Goal: Task Accomplishment & Management: Complete application form

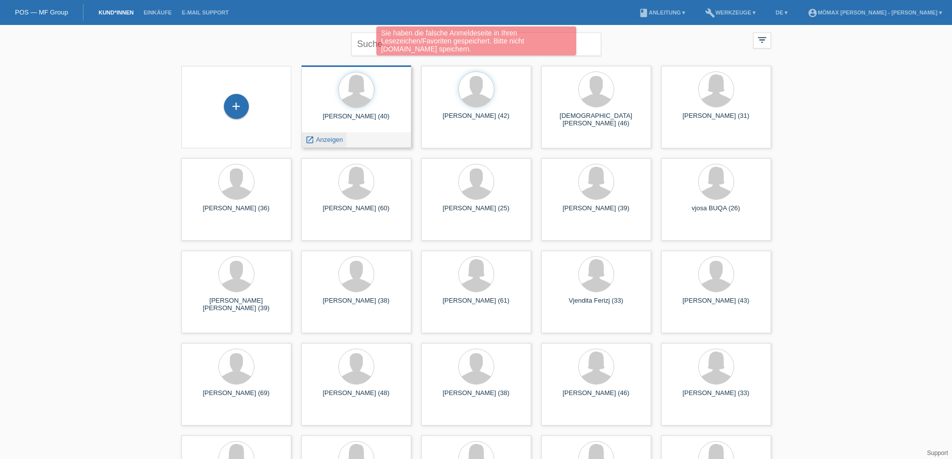
click at [345, 141] on div "launch Anzeigen" at bounding box center [324, 139] width 45 height 15
click at [322, 142] on span "Anzeigen" at bounding box center [329, 139] width 27 height 7
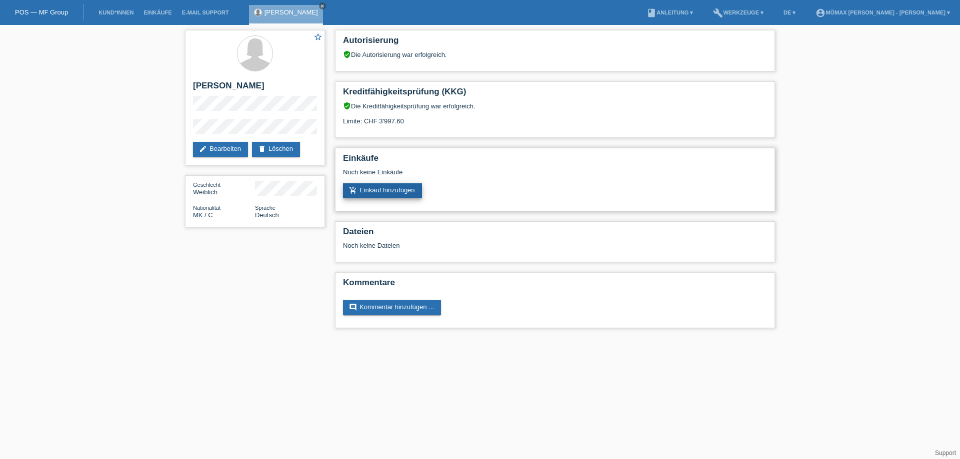
click at [385, 193] on link "add_shopping_cart Einkauf hinzufügen" at bounding box center [382, 190] width 79 height 15
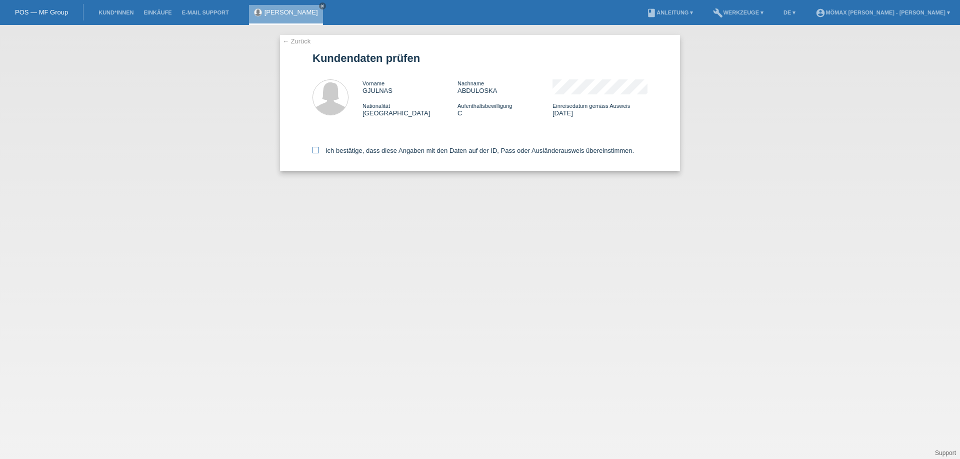
click at [317, 150] on icon at bounding box center [315, 150] width 6 height 6
click at [317, 150] on input "Ich bestätige, dass diese Angaben mit den Daten auf der ID, Pass oder Ausländer…" at bounding box center [315, 150] width 6 height 6
checkbox input "true"
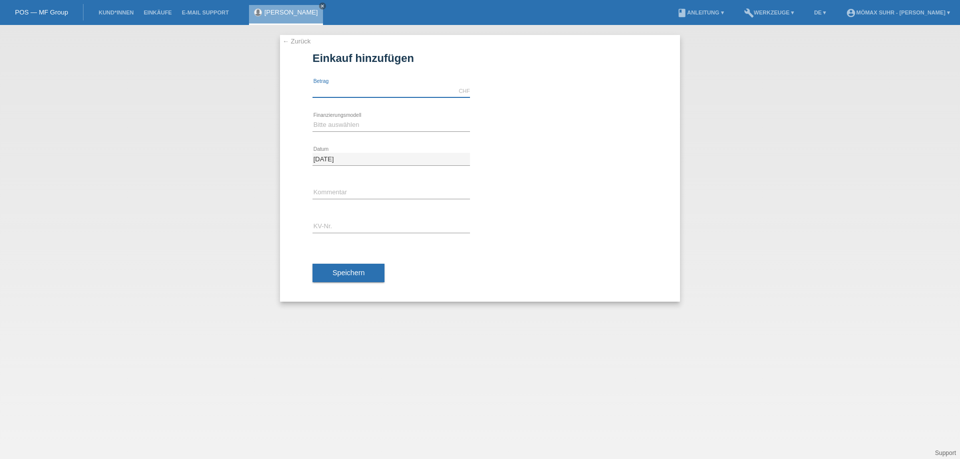
click at [343, 86] on input "text" at bounding box center [390, 91] width 157 height 12
type input "3997.60"
click at [326, 124] on select "Bitte auswählen Kauf auf Rechnung mit Teilzahlungsoption Fixe Raten - Zinsübern…" at bounding box center [390, 125] width 157 height 12
select select "112"
click at [312, 119] on select "Bitte auswählen Kauf auf Rechnung mit Teilzahlungsoption Fixe Raten - Zinsübern…" at bounding box center [390, 125] width 157 height 12
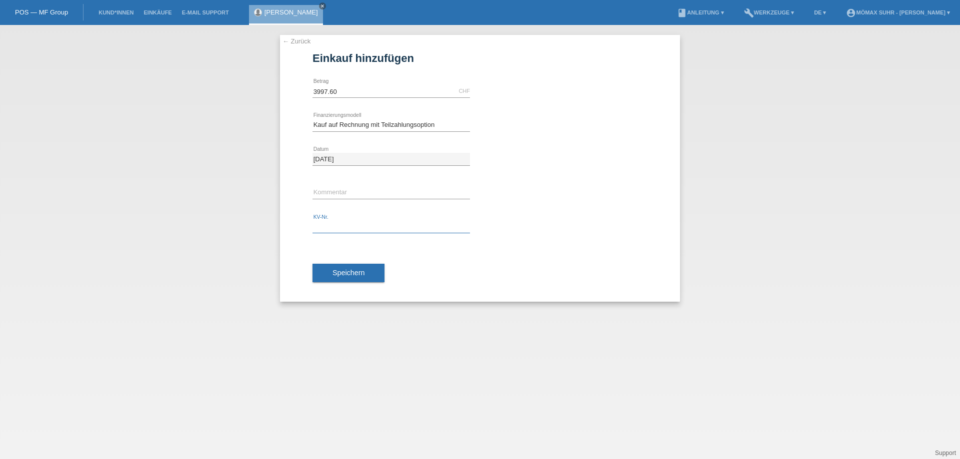
click at [324, 225] on input "text" at bounding box center [390, 227] width 157 height 12
type input "D501EM"
click at [369, 195] on input "text" at bounding box center [390, 193] width 157 height 12
type input "REST WIRD BAR BEZAHLT"
click at [339, 274] on span "Speichern" at bounding box center [348, 273] width 32 height 8
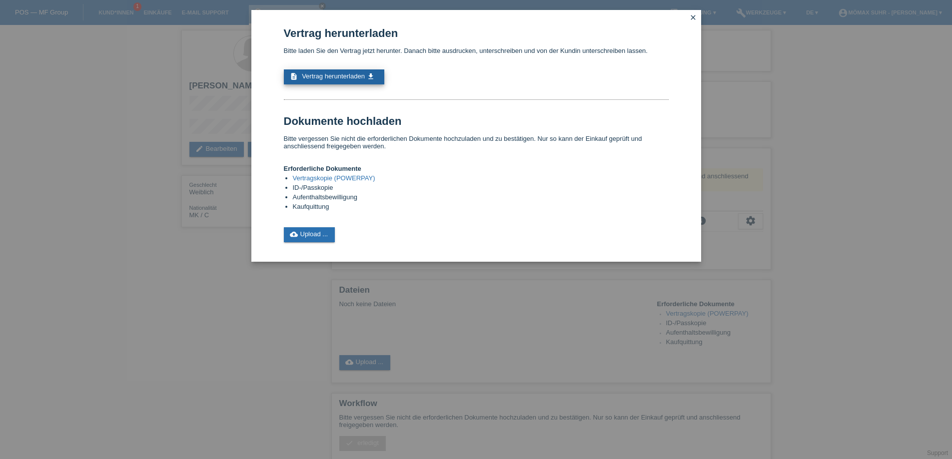
click at [377, 77] on link "description Vertrag herunterladen get_app" at bounding box center [334, 76] width 100 height 15
click at [303, 234] on link "cloud_upload Upload ..." at bounding box center [309, 234] width 51 height 15
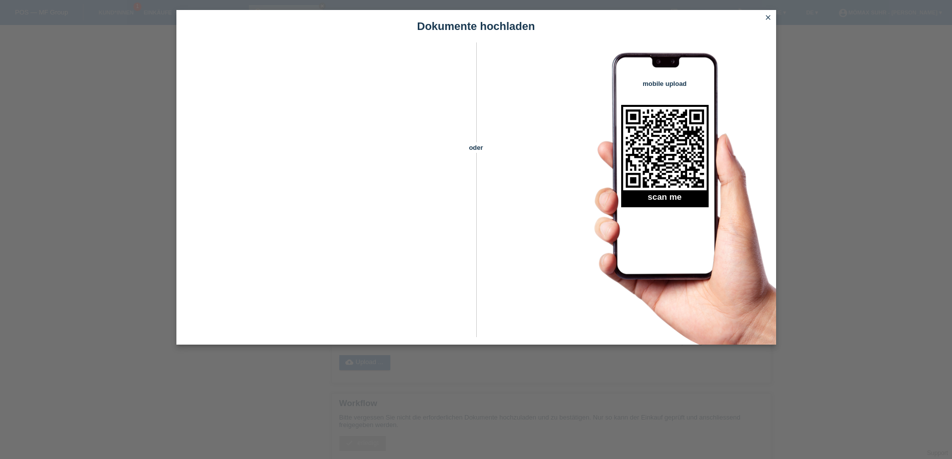
click at [768, 18] on icon "close" at bounding box center [768, 17] width 8 height 8
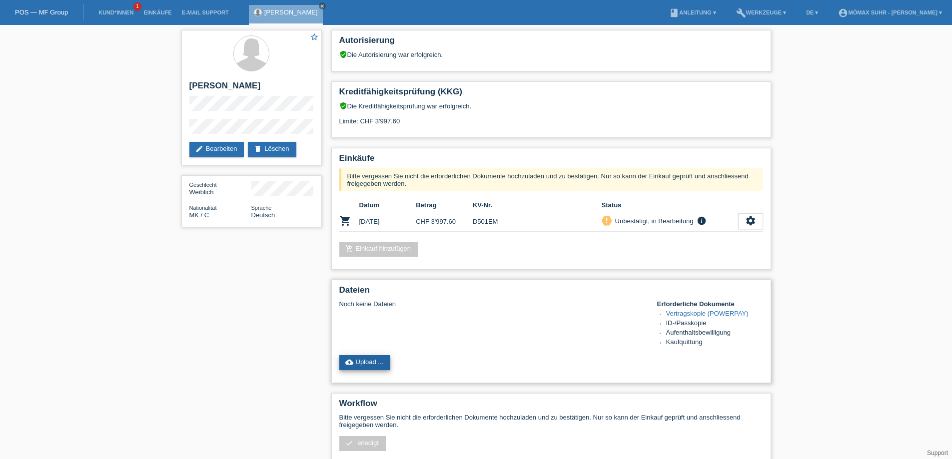
click at [372, 364] on link "cloud_upload Upload ..." at bounding box center [364, 362] width 51 height 15
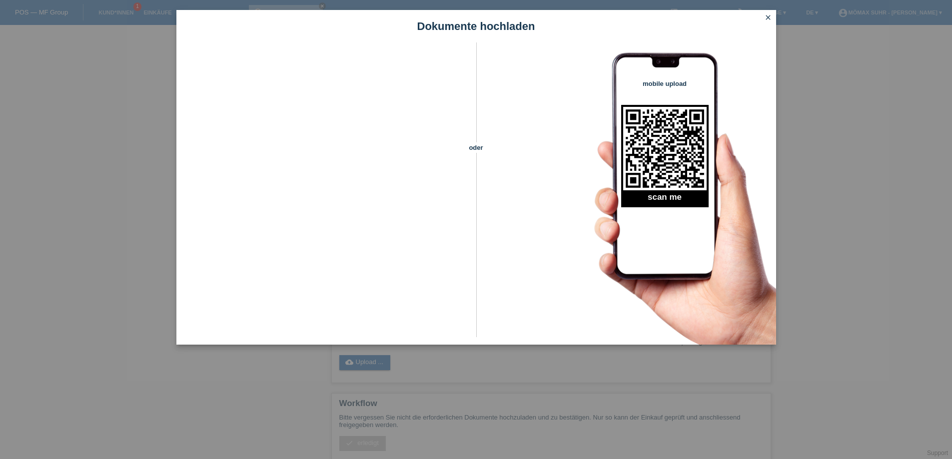
click at [766, 15] on icon "close" at bounding box center [768, 17] width 8 height 8
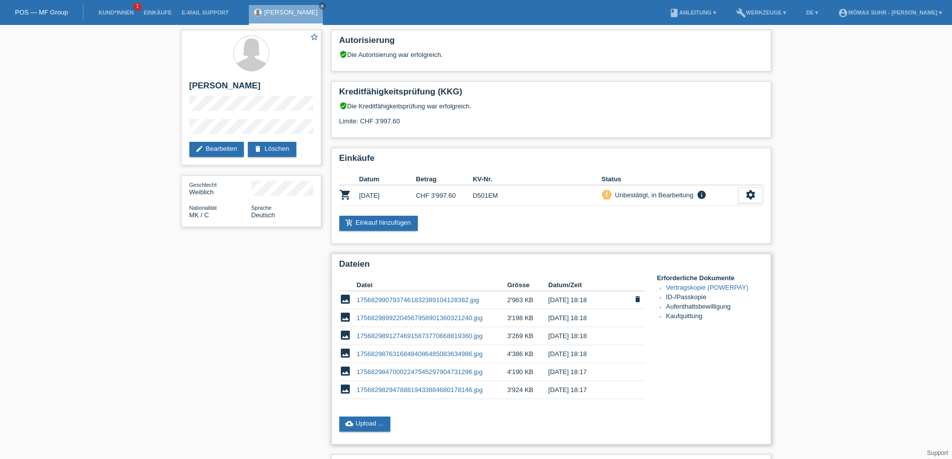
click at [366, 298] on link "1756829907937461832389104128382.jpg" at bounding box center [418, 299] width 122 height 7
click at [454, 319] on link "17568298992204567958901360321240.jpg" at bounding box center [420, 317] width 126 height 7
click at [476, 336] on link "17568298912746915873770668819360.jpg" at bounding box center [420, 335] width 126 height 7
click at [434, 355] on link "17568298763168484086485083634986.jpg" at bounding box center [420, 353] width 126 height 7
click at [447, 372] on link "17568298470002247545297904731296.jpg" at bounding box center [420, 371] width 126 height 7
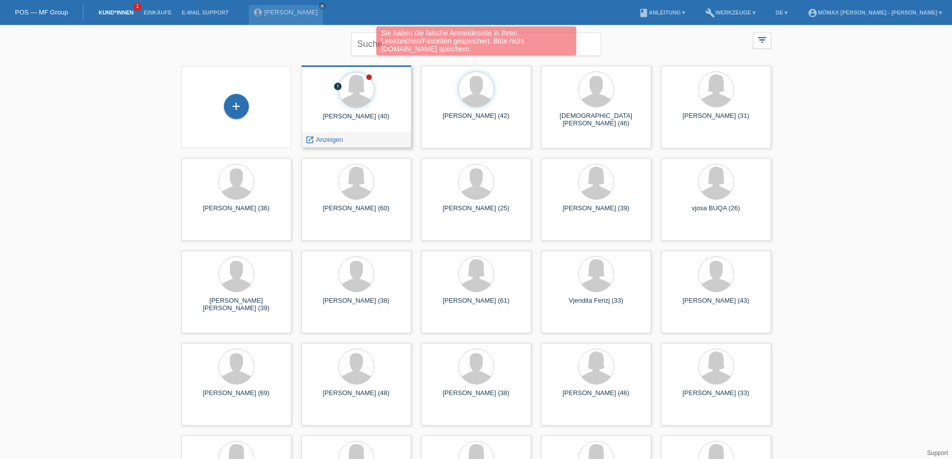
click at [362, 136] on div "launch Anzeigen" at bounding box center [356, 139] width 109 height 15
click at [361, 144] on div "launch Anzeigen" at bounding box center [356, 139] width 109 height 15
click at [342, 137] on span "Anzeigen" at bounding box center [329, 139] width 27 height 7
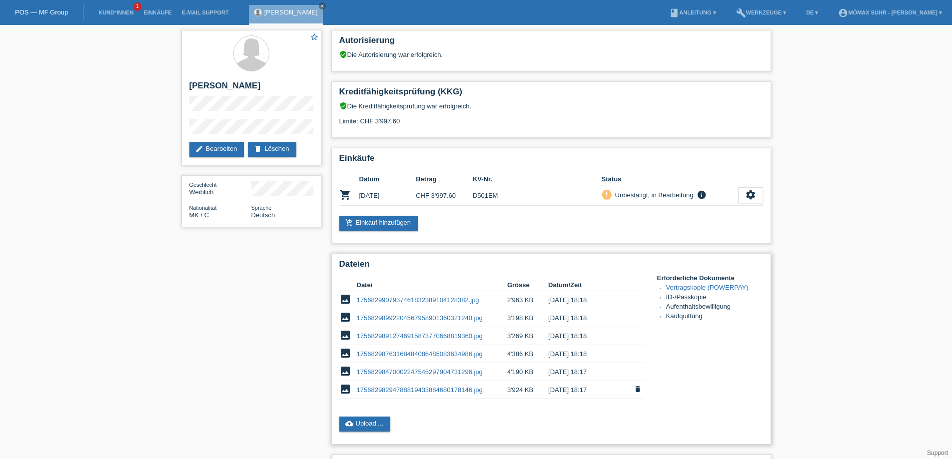
click at [430, 389] on link "17568298294788819433884680178146.jpg" at bounding box center [420, 389] width 126 height 7
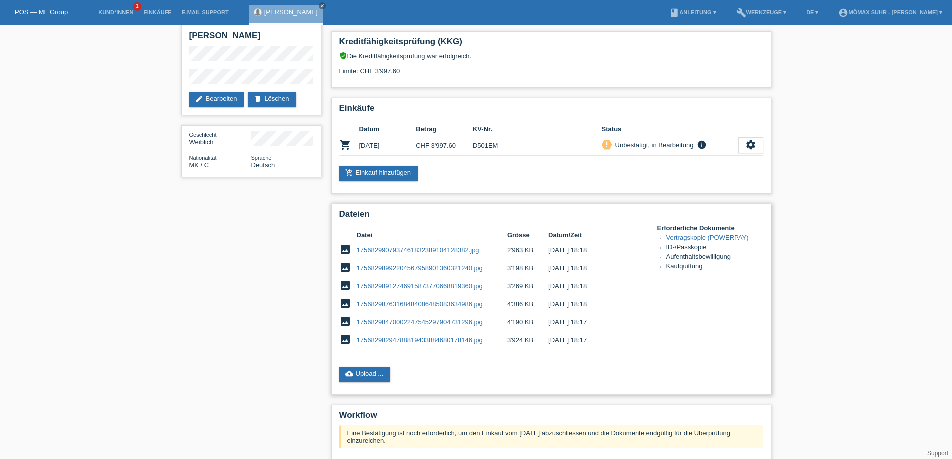
scroll to position [161, 0]
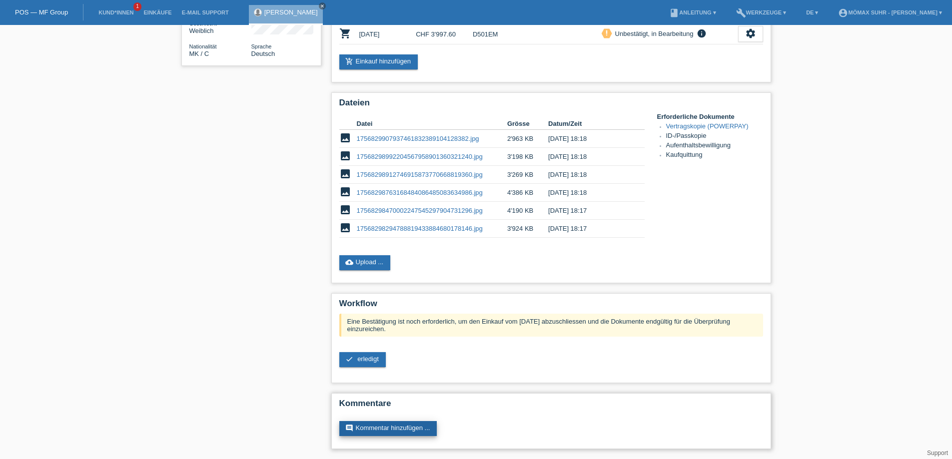
click at [352, 426] on icon "comment" at bounding box center [349, 428] width 8 height 8
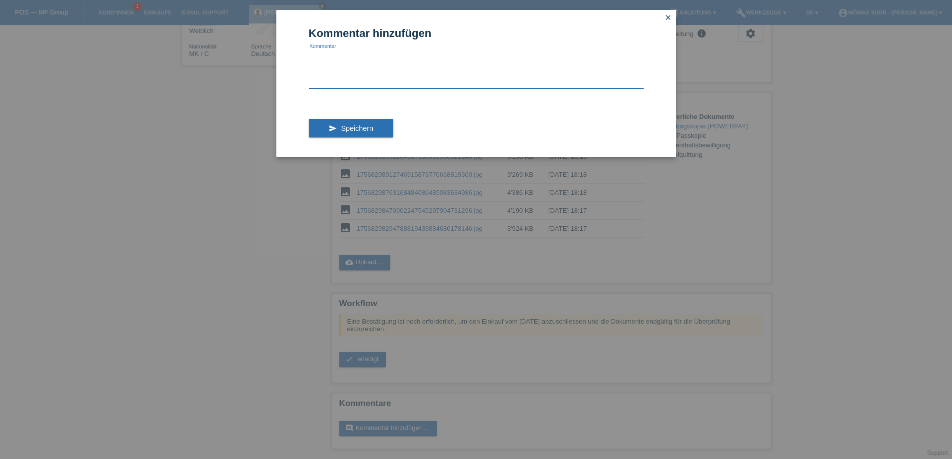
click at [343, 73] on textarea at bounding box center [476, 69] width 335 height 38
type textarea "kunde zahlt 377.90 bar bei Lieferung, da der Vertrag höher ist als Ihre Limite"
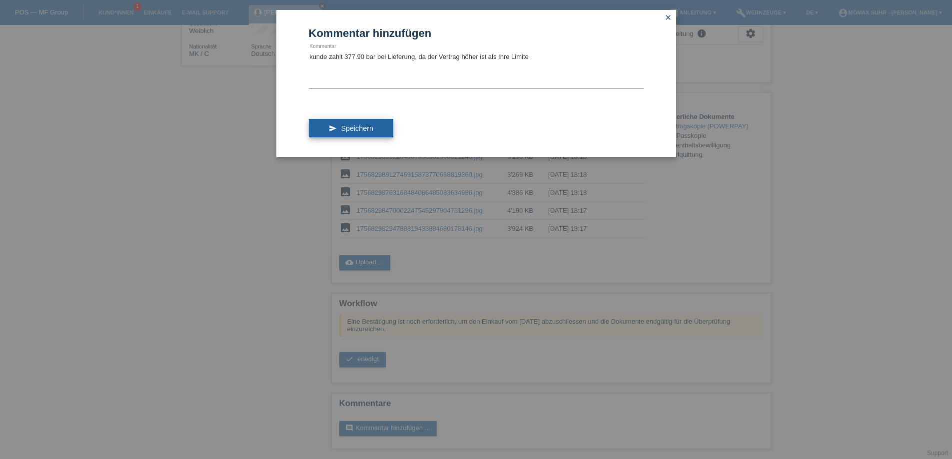
click at [316, 130] on button "send Speichern" at bounding box center [351, 128] width 84 height 19
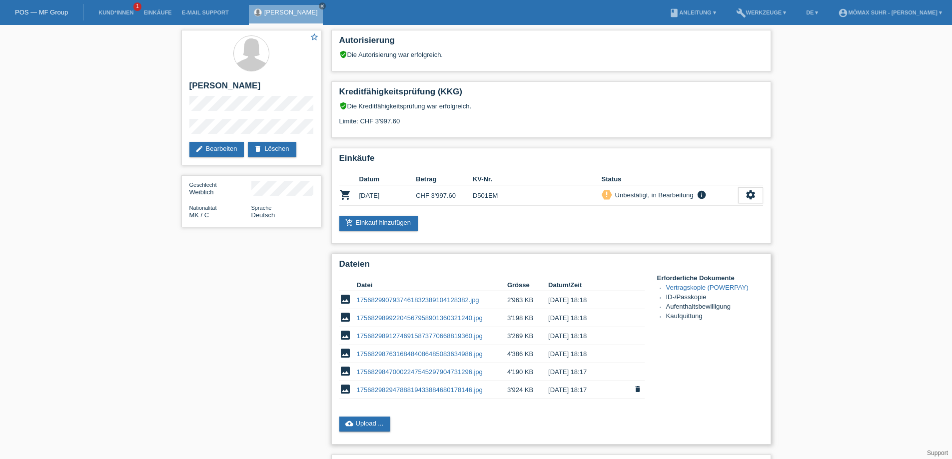
scroll to position [150, 0]
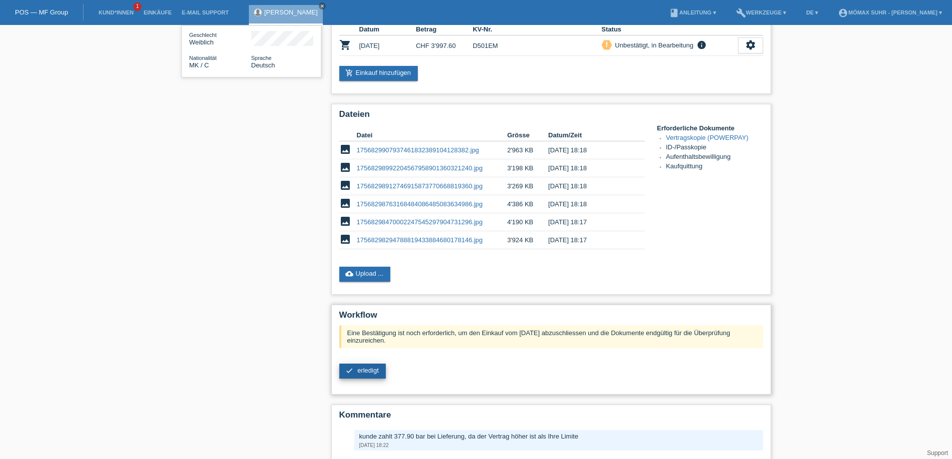
click at [380, 366] on link "check erledigt" at bounding box center [362, 371] width 46 height 15
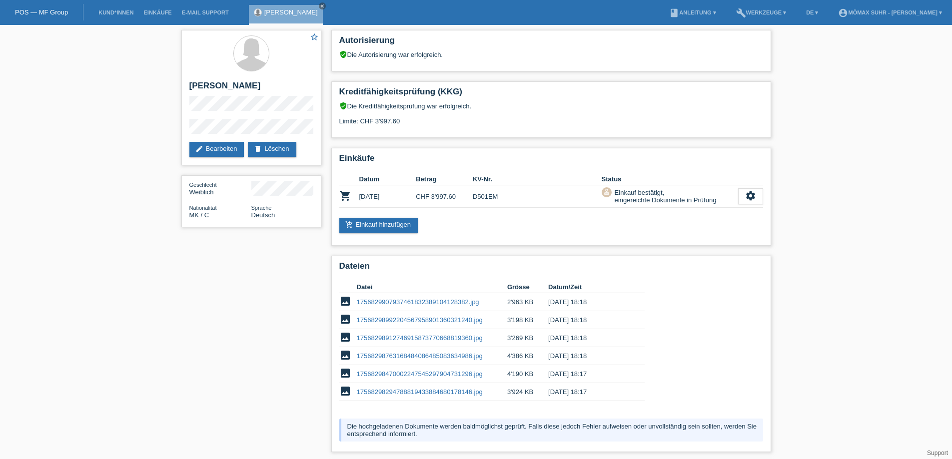
scroll to position [102, 0]
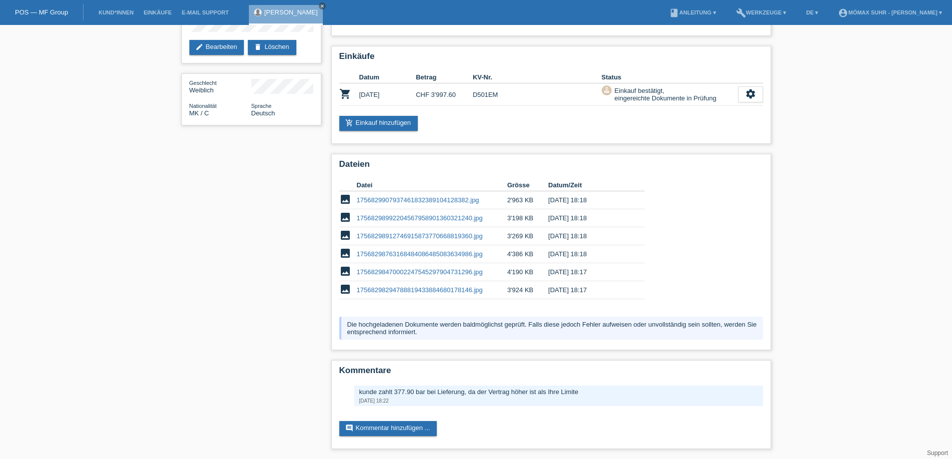
click at [119, 9] on li "Kund*innen" at bounding box center [115, 12] width 45 height 25
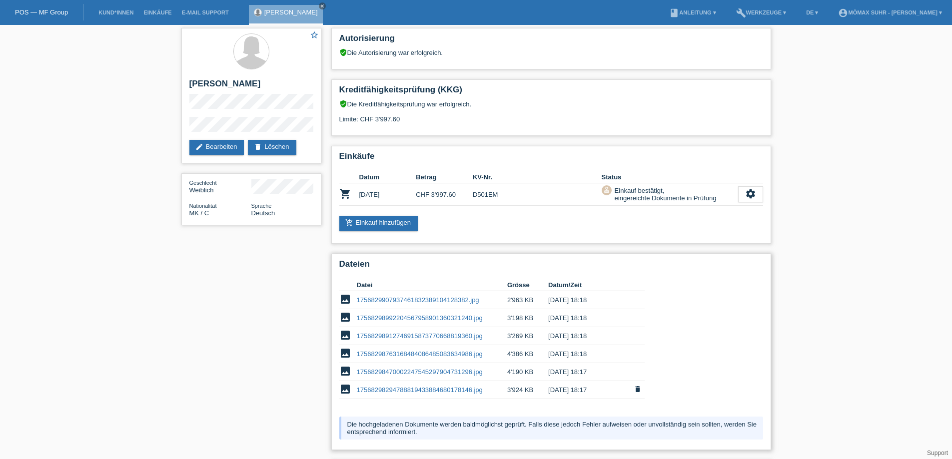
scroll to position [0, 0]
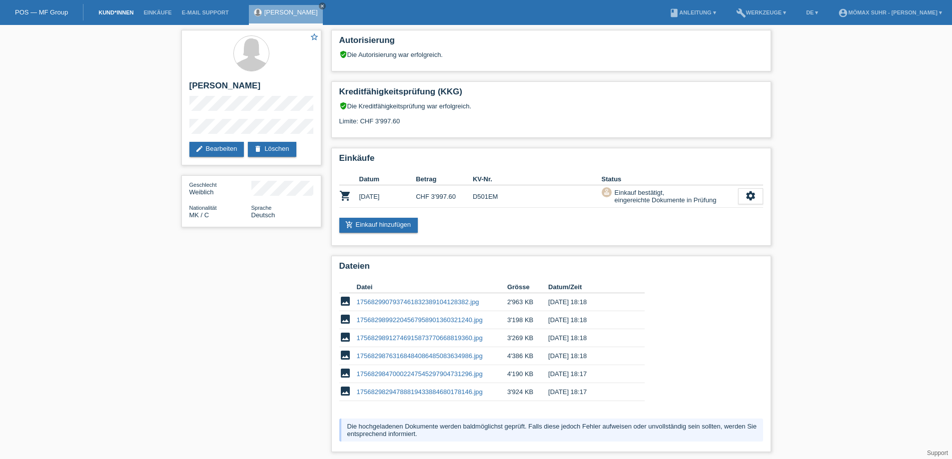
click at [107, 11] on link "Kund*innen" at bounding box center [115, 12] width 45 height 6
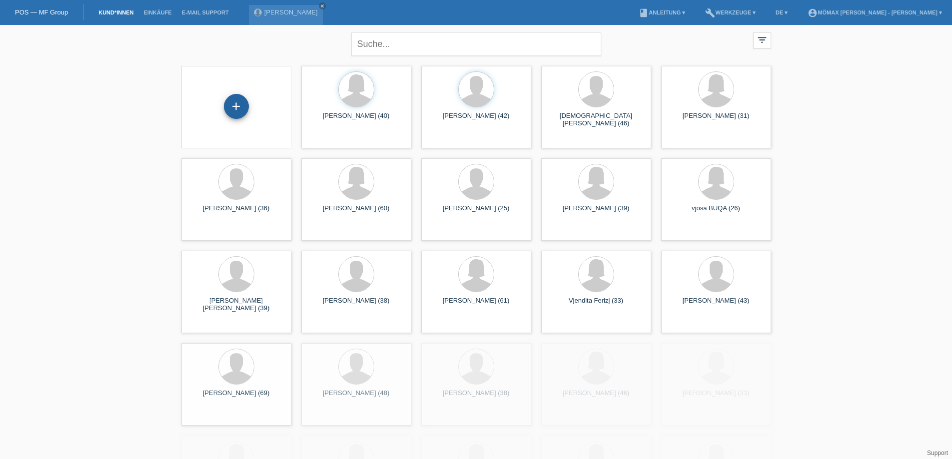
click at [232, 112] on div "+" at bounding box center [236, 106] width 24 height 17
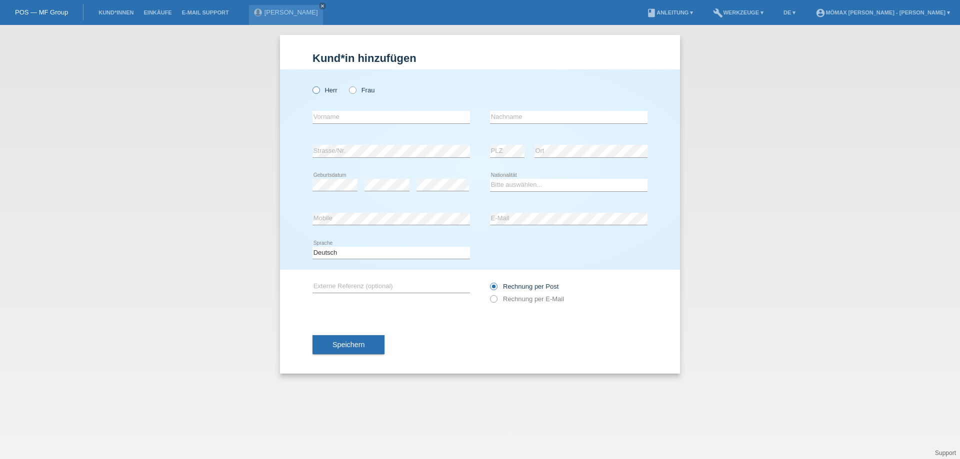
click at [311, 85] on icon at bounding box center [311, 85] width 0 height 0
click at [314, 93] on input "Herr" at bounding box center [315, 89] width 6 height 6
radio input "true"
click at [323, 118] on input "text" at bounding box center [390, 117] width 157 height 12
type input "s"
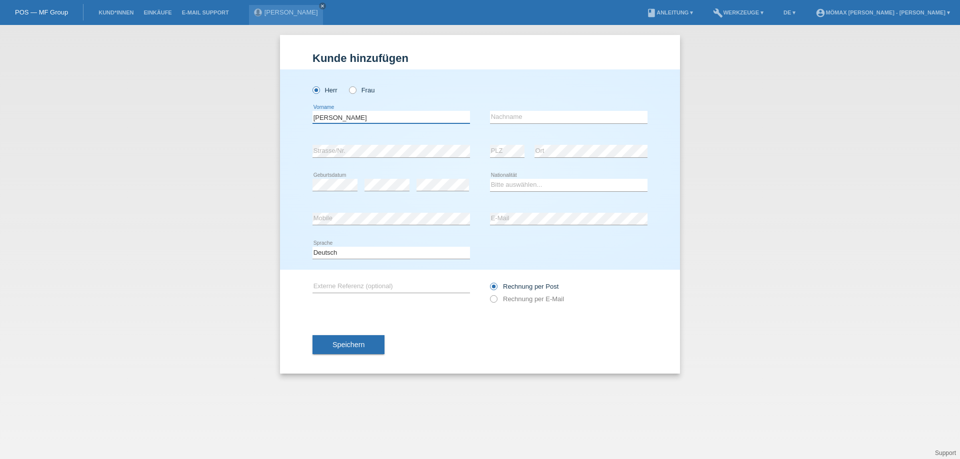
type input "[PERSON_NAME]"
click at [525, 118] on input "text" at bounding box center [568, 117] width 157 height 12
type input "[PERSON_NAME]"
click at [508, 144] on div "error PLZ" at bounding box center [507, 151] width 34 height 34
click at [503, 185] on select "Bitte auswählen... Schweiz Deutschland Liechtenstein Österreich ------------ Af…" at bounding box center [568, 185] width 157 height 12
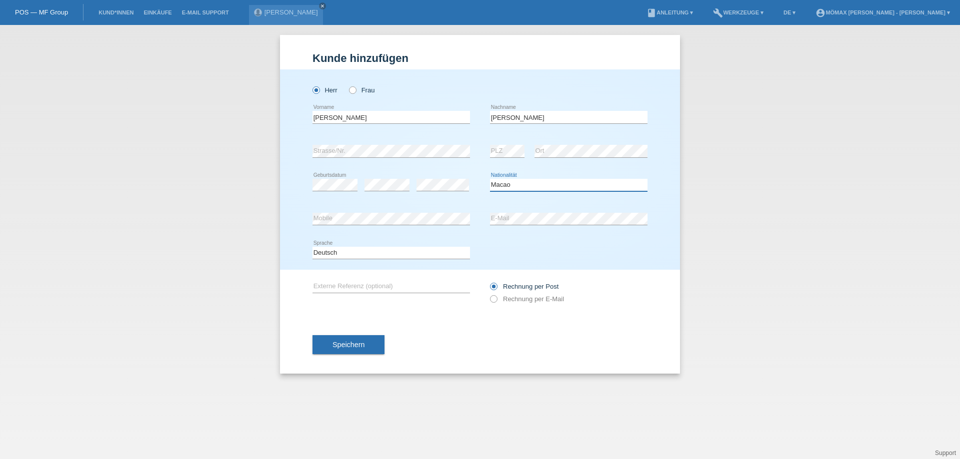
click at [505, 185] on select "Bitte auswählen... Schweiz Deutschland Liechtenstein Österreich ------------ Af…" at bounding box center [568, 185] width 157 height 12
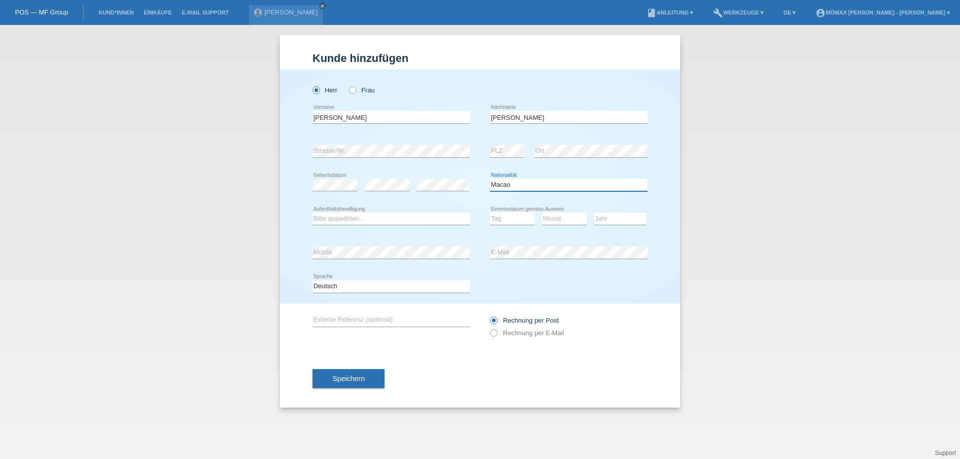
click at [512, 181] on select "Bitte auswählen... Schweiz Deutschland Liechtenstein Österreich ------------ Af…" at bounding box center [568, 185] width 157 height 12
click at [534, 184] on select "Bitte auswählen... Schweiz Deutschland Liechtenstein Österreich ------------ Af…" at bounding box center [568, 185] width 157 height 12
click at [532, 184] on select "Bitte auswählen... Schweiz Deutschland Liechtenstein Österreich ------------ Af…" at bounding box center [568, 185] width 157 height 12
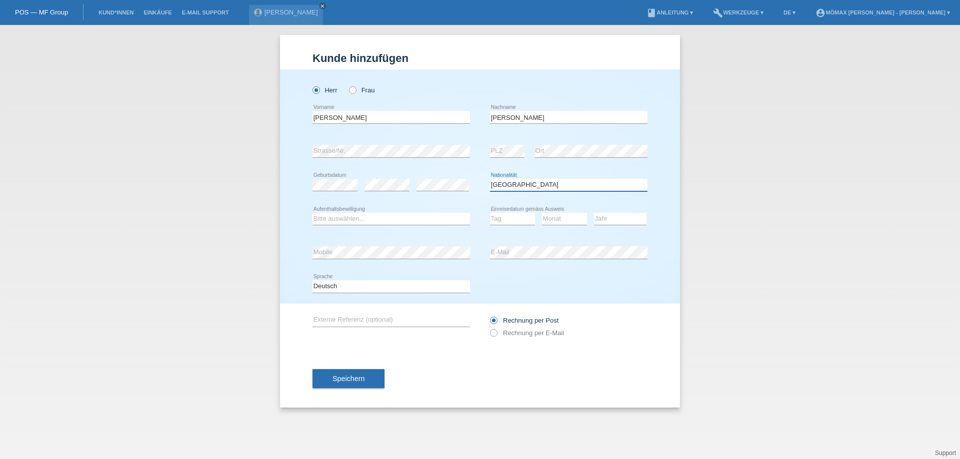
select select "MK"
click at [490, 179] on select "Bitte auswählen... Schweiz Deutschland Liechtenstein Österreich ------------ Af…" at bounding box center [568, 185] width 157 height 12
click at [497, 218] on select "Tag 01 02 03 04 05 06 07 08 09 10 11" at bounding box center [512, 219] width 45 height 12
click at [334, 215] on select "Bitte auswählen... C B B - Flüchtlingsstatus Andere" at bounding box center [390, 219] width 157 height 12
select select "C"
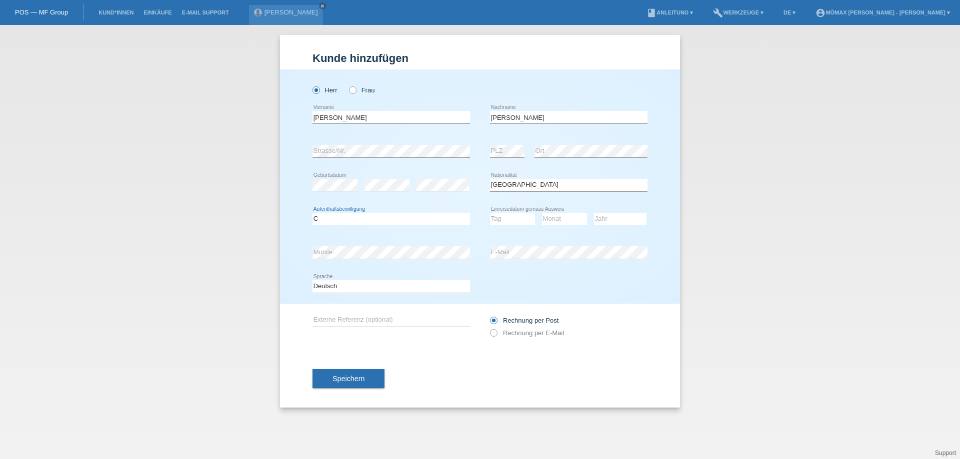
click at [312, 213] on select "Bitte auswählen... C B B - Flüchtlingsstatus Andere" at bounding box center [390, 219] width 157 height 12
click at [515, 219] on select "Tag 01 02 03 04 05 06 07 08 09 10 11" at bounding box center [512, 219] width 45 height 12
click at [377, 191] on icon at bounding box center [386, 191] width 45 height 0
click at [509, 221] on select "Tag 01 02 03 04 05 06 07 08 09 10 11" at bounding box center [512, 219] width 45 height 12
select select "23"
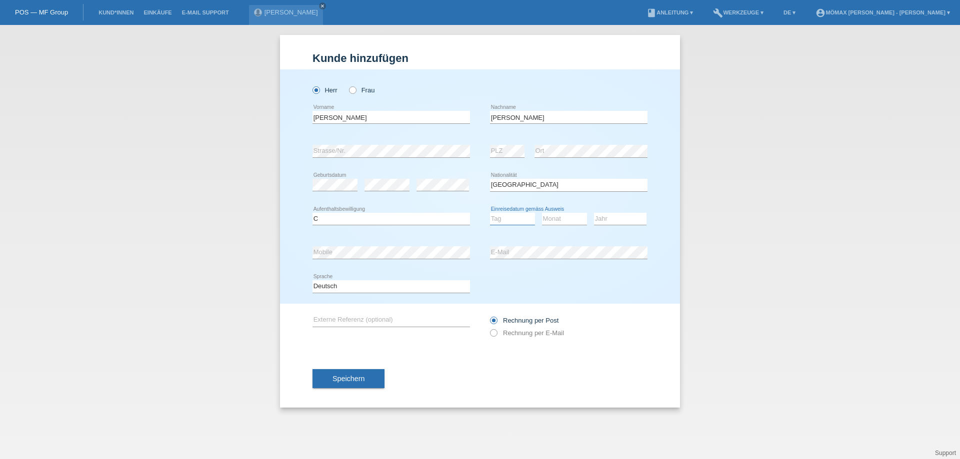
click at [490, 213] on select "Tag 01 02 03 04 05 06 07 08 09 10 11" at bounding box center [512, 219] width 45 height 12
click at [569, 218] on select "Monat 01 02 03 04 05 06 07 08 09 10 11" at bounding box center [564, 219] width 45 height 12
select select "05"
click at [542, 213] on select "Monat 01 02 03 04 05 06 07 08 09 10 11" at bounding box center [564, 219] width 45 height 12
click at [607, 218] on select "Jahr 2025 2024 2023 2022 2021 2020 2019 2018 2017 2016 2015 2014 2013 2012 2011…" at bounding box center [620, 219] width 52 height 12
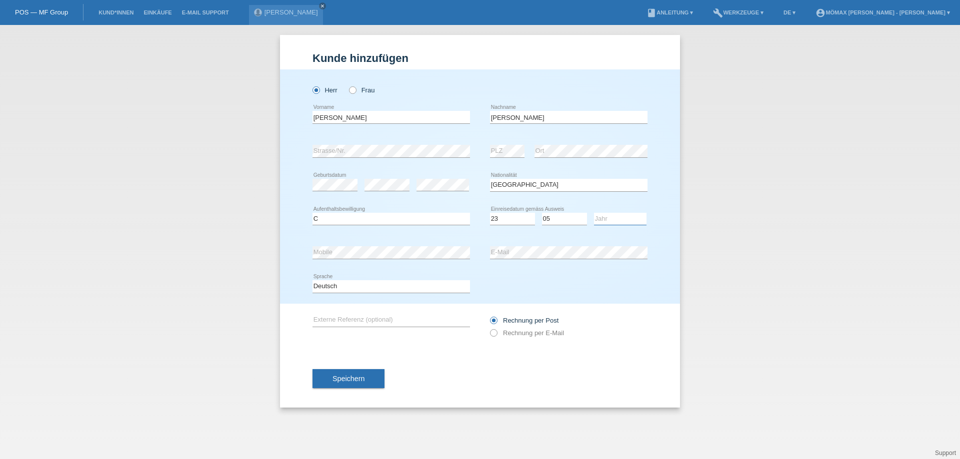
select select "1983"
click at [594, 213] on select "Jahr 2025 2024 2023 2022 2021 2020 2019 2018 2017 2016 2015 2014 2013 2012 2011…" at bounding box center [620, 219] width 52 height 12
click at [488, 328] on icon at bounding box center [488, 328] width 0 height 0
click at [491, 335] on input "Rechnung per E-Mail" at bounding box center [493, 335] width 6 height 12
radio input "true"
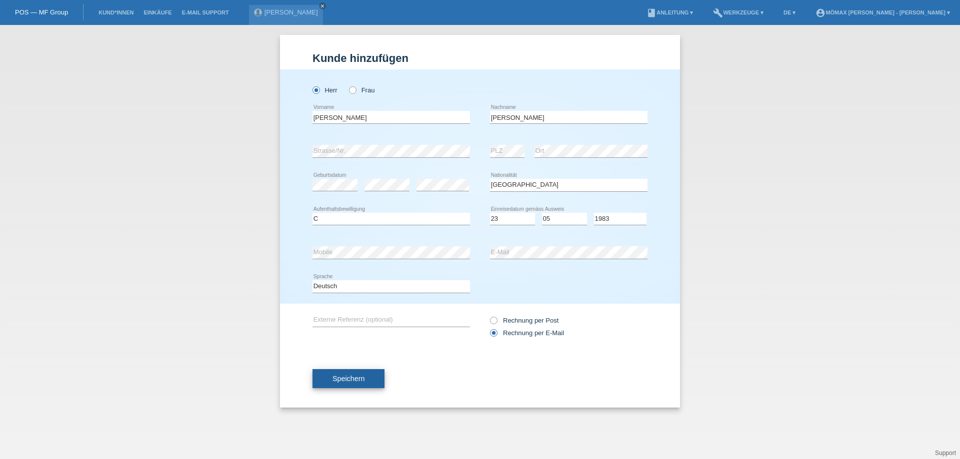
click at [352, 383] on button "Speichern" at bounding box center [348, 378] width 72 height 19
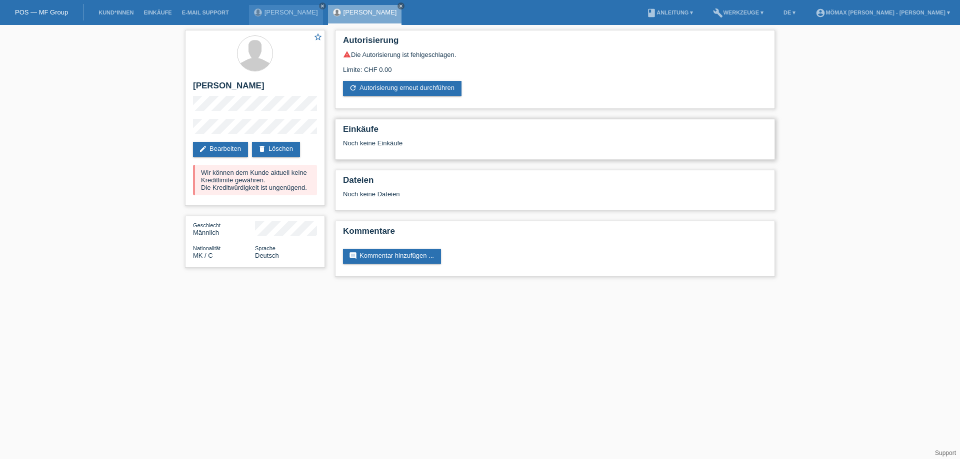
click at [380, 148] on div "Noch keine Einkäufe" at bounding box center [555, 146] width 424 height 15
